Goal: Task Accomplishment & Management: Use online tool/utility

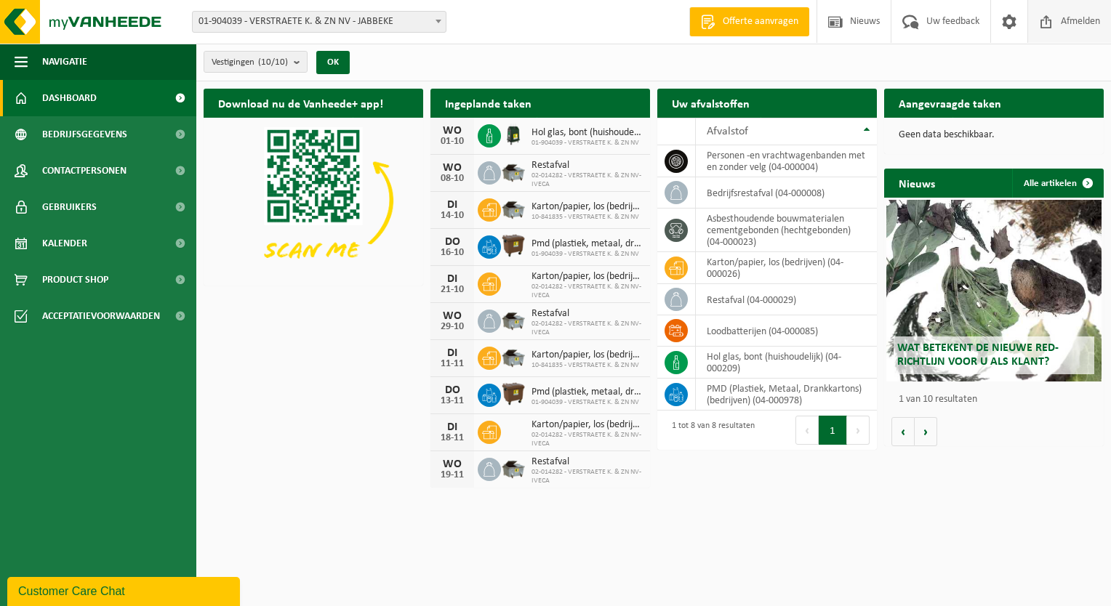
click at [1062, 23] on span "Afmelden" at bounding box center [1080, 21] width 47 height 43
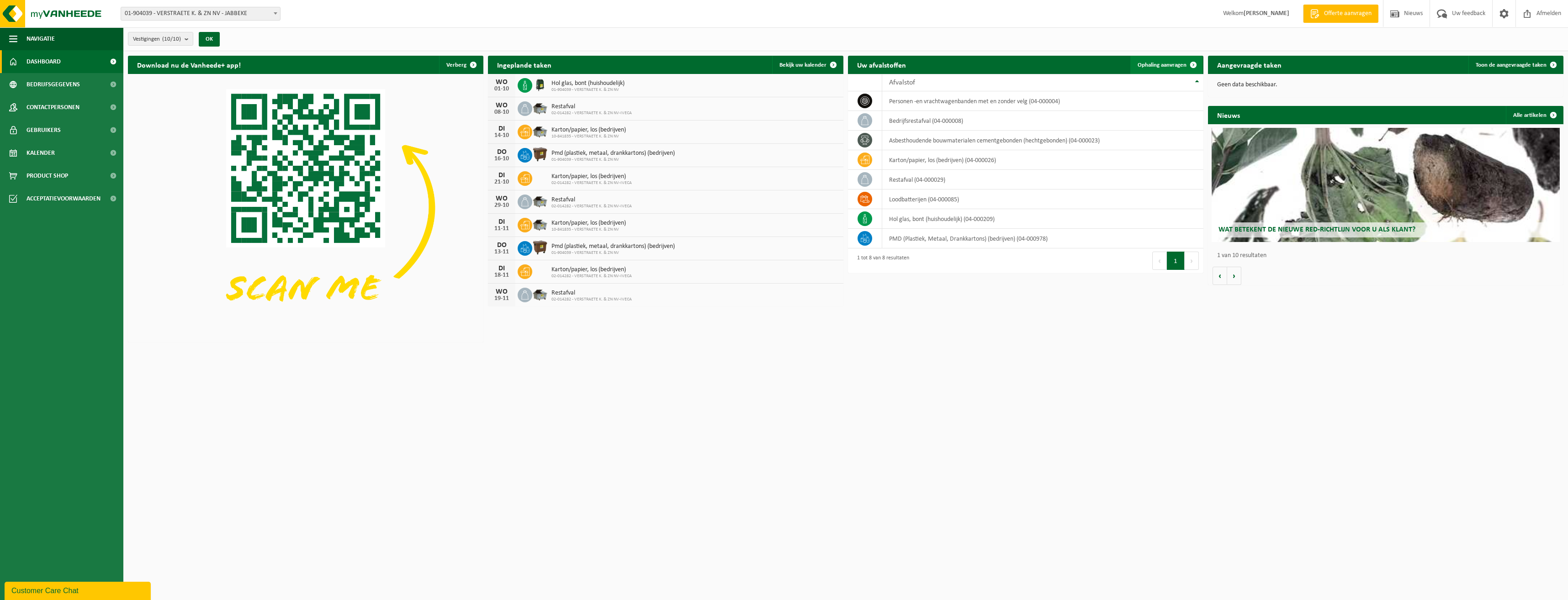
click at [698, 63] on span at bounding box center [1193, 65] width 18 height 18
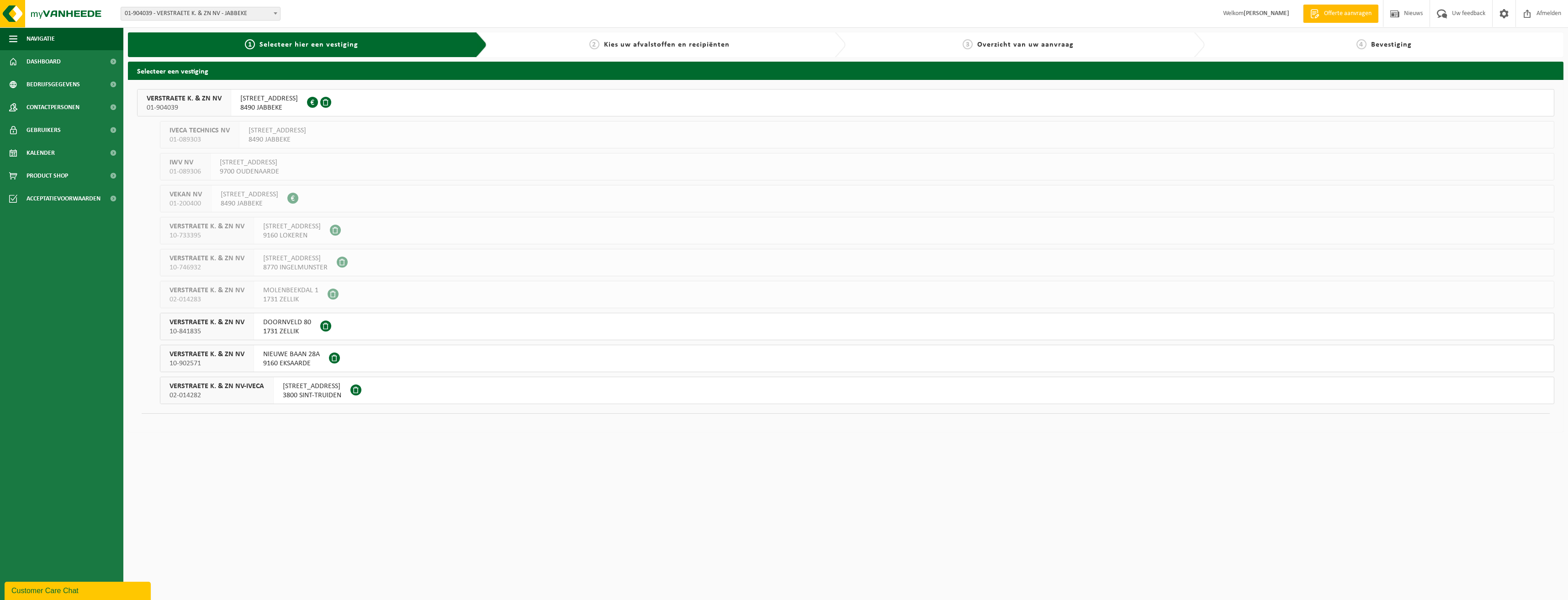
click at [291, 325] on span "DOORNVELD 80" at bounding box center [287, 322] width 48 height 9
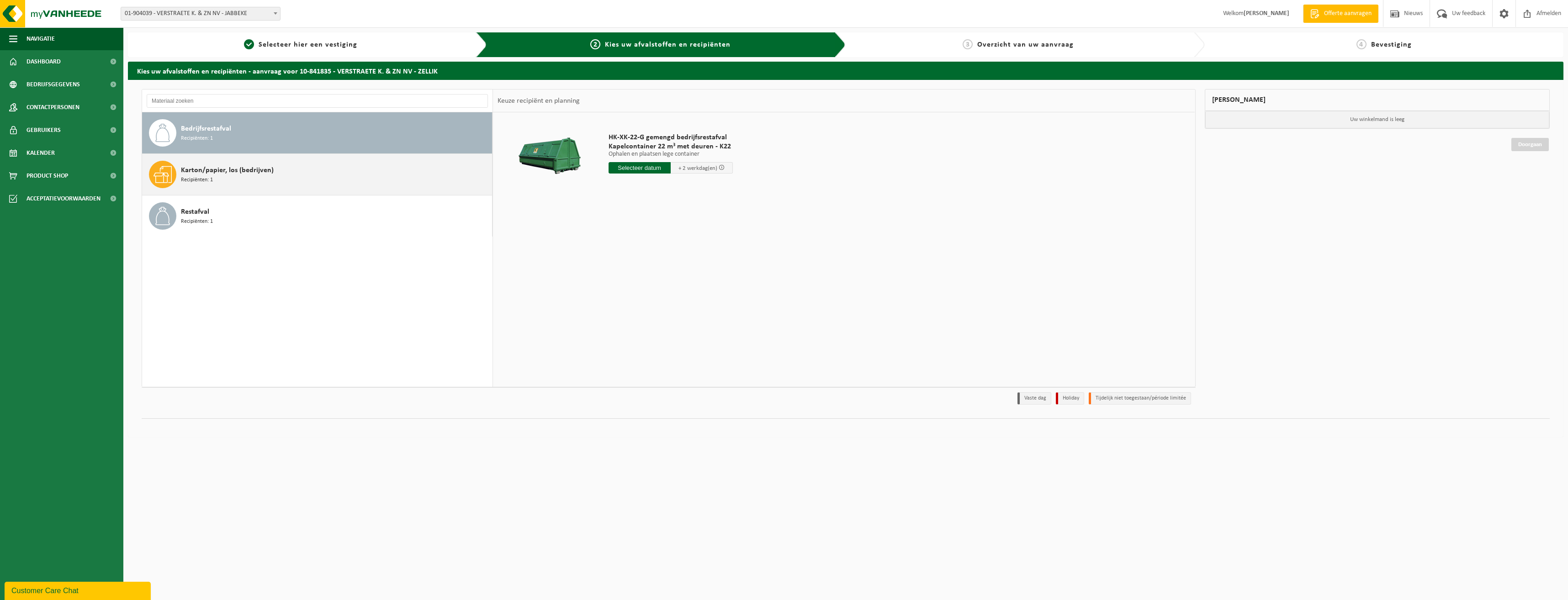
click at [187, 173] on span "Karton/papier, los (bedrijven)" at bounding box center [228, 170] width 93 height 11
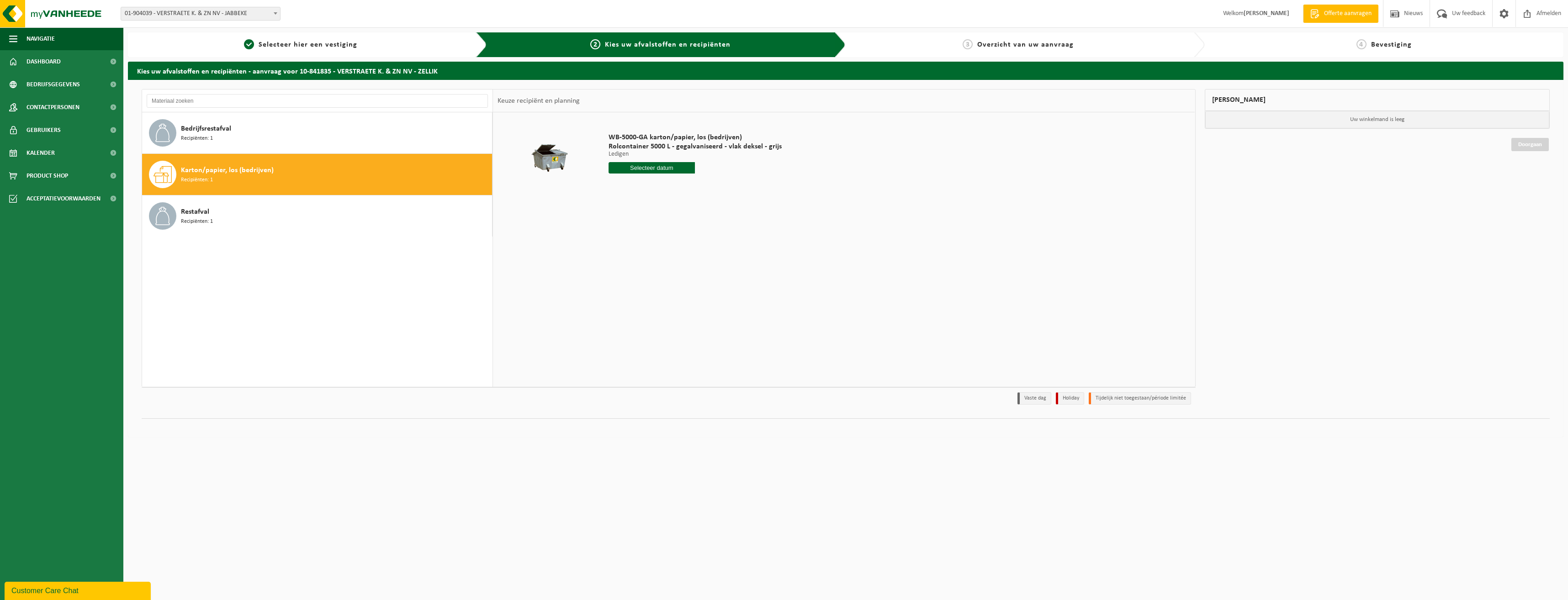
click at [653, 168] on input "text" at bounding box center [652, 168] width 87 height 11
click at [632, 279] on div "30" at bounding box center [633, 278] width 16 height 14
type input "Van [DATE]"
click at [625, 202] on button "In winkelmand" at bounding box center [635, 202] width 50 height 14
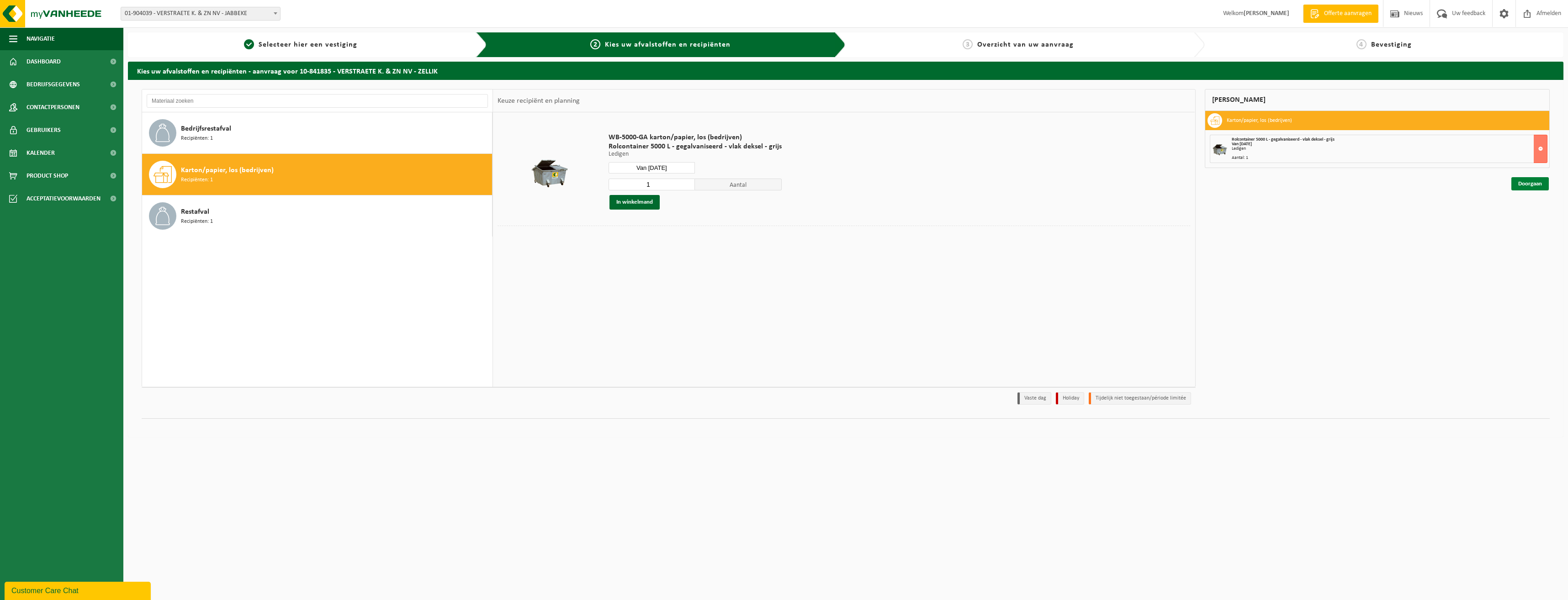
click at [1528, 182] on link "Doorgaan" at bounding box center [1530, 183] width 38 height 13
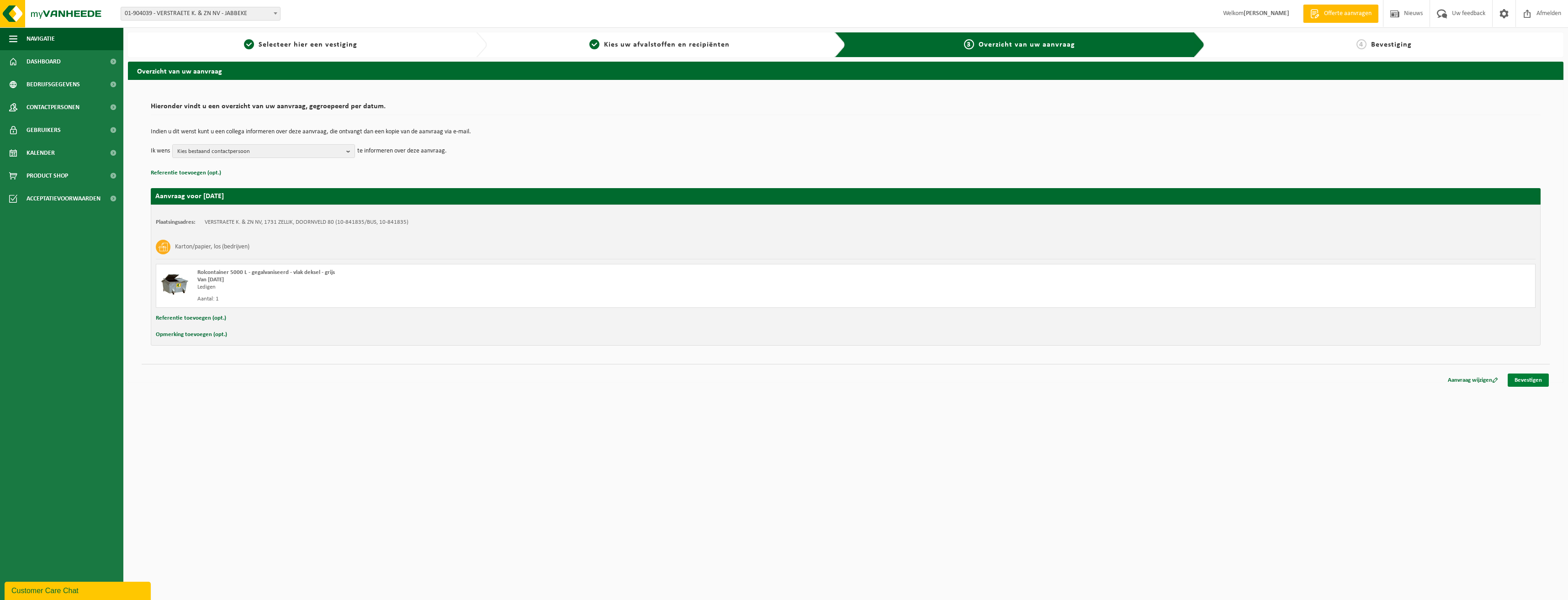
click at [1525, 378] on link "Bevestigen" at bounding box center [1528, 380] width 41 height 13
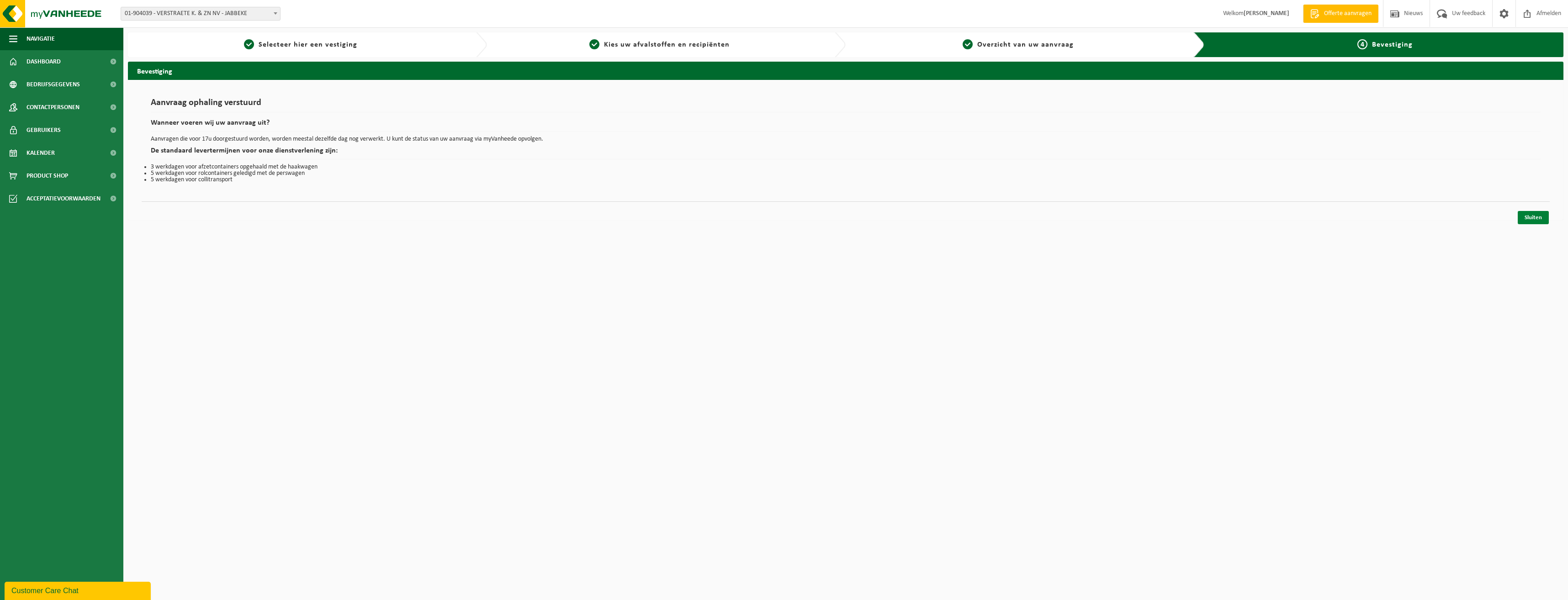
click at [1533, 217] on link "Sluiten" at bounding box center [1533, 217] width 31 height 13
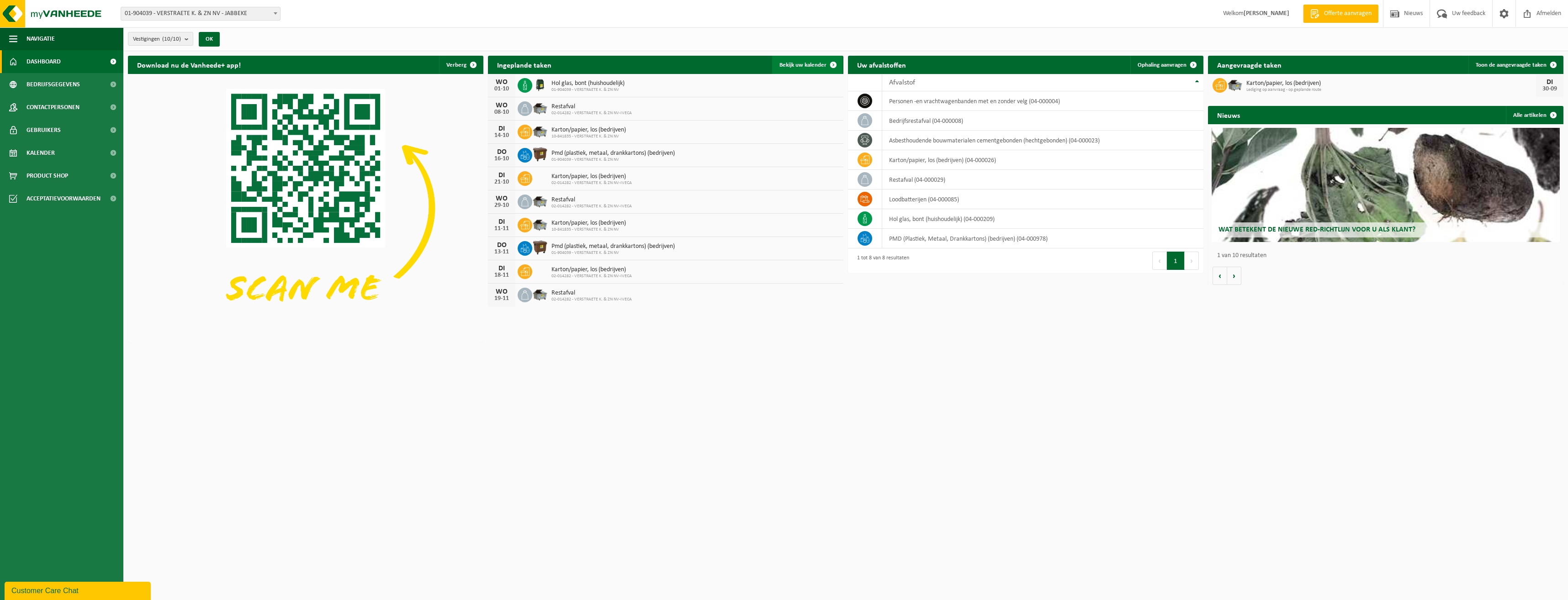
click at [809, 62] on span "Bekijk uw kalender" at bounding box center [803, 65] width 47 height 6
